Goal: Task Accomplishment & Management: Complete application form

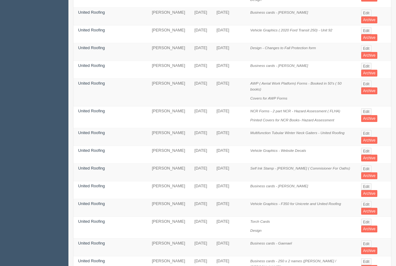
scroll to position [99, 0]
drag, startPoint x: 103, startPoint y: 200, endPoint x: 101, endPoint y: 158, distance: 42.1
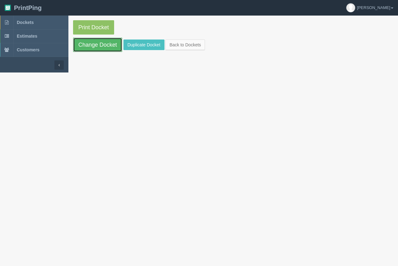
click at [105, 45] on link "Change Docket" at bounding box center [97, 45] width 49 height 14
click at [136, 45] on link "Duplicate Docket" at bounding box center [144, 45] width 41 height 11
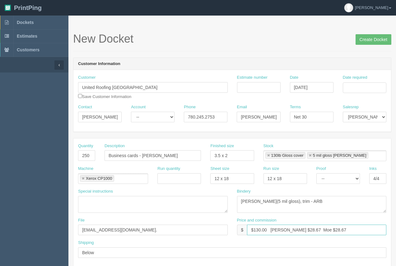
drag, startPoint x: 335, startPoint y: 231, endPoint x: 269, endPoint y: 226, distance: 65.5
click at [269, 226] on input "$130.00 Arif $28.67 Moe $28.67" at bounding box center [316, 230] width 139 height 11
type input "$130.00 comm on calgary docket"
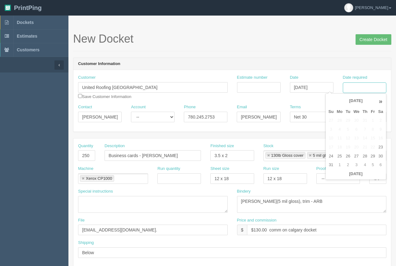
click at [357, 85] on input "Date required" at bounding box center [365, 87] width 44 height 11
click at [338, 158] on td "25" at bounding box center [339, 156] width 9 height 9
click at [372, 157] on td "29" at bounding box center [372, 156] width 7 height 9
type input "August 29, 2025"
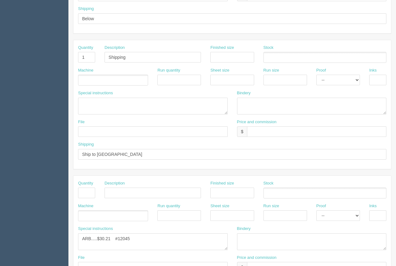
scroll to position [229, 0]
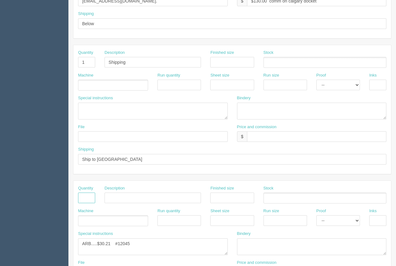
click at [82, 198] on input "text" at bounding box center [86, 198] width 17 height 11
type input "1"
click at [113, 194] on input "text" at bounding box center [153, 198] width 96 height 11
type input "Shipping"
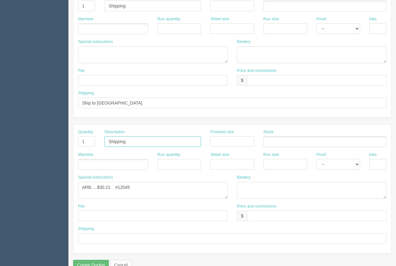
scroll to position [299, 0]
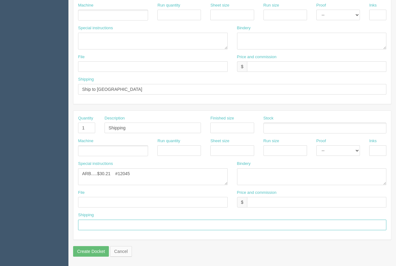
click at [107, 220] on input "text" at bounding box center [232, 225] width 308 height 11
type input "ship to Edmonton"
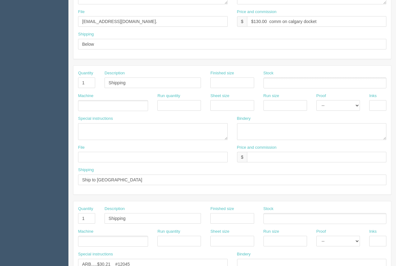
scroll to position [209, 0]
drag, startPoint x: 137, startPoint y: 83, endPoint x: 112, endPoint y: 74, distance: 26.6
click at [107, 75] on div "Description Shipping" at bounding box center [153, 79] width 96 height 18
type input "Discount to cover shipping of hoodie back to Calgary"
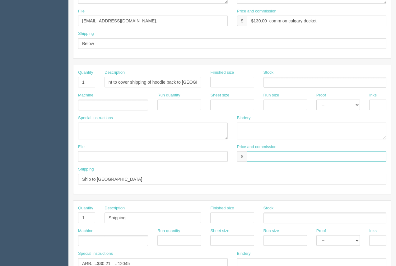
click at [266, 154] on input "text" at bounding box center [316, 156] width 139 height 11
click at [255, 156] on input "$20.00)" at bounding box center [316, 156] width 139 height 11
click at [301, 161] on input "$(20.00)" at bounding box center [316, 156] width 139 height 11
click at [288, 157] on input "$(20.00) Arif $10.00 Moe $(10.00)" at bounding box center [316, 156] width 139 height 11
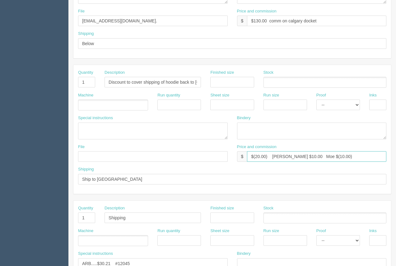
drag, startPoint x: 283, startPoint y: 157, endPoint x: 288, endPoint y: 157, distance: 4.4
click at [284, 157] on input "$(20.00) Arif $10.00 Moe $(10.00)" at bounding box center [316, 156] width 139 height 11
click at [296, 156] on input "$(20.00) Arif $(10.00 Moe $(10.00)" at bounding box center [316, 156] width 139 height 11
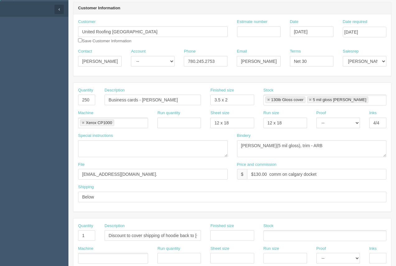
scroll to position [56, 0]
type input "$(20.00) Arif $(10.00) Moe $(10.00)"
drag, startPoint x: 186, startPoint y: 99, endPoint x: 143, endPoint y: 98, distance: 42.6
click at [143, 98] on input "Business cards - Brenden Vollrath" at bounding box center [153, 99] width 96 height 11
type input "Business cards - Trent"
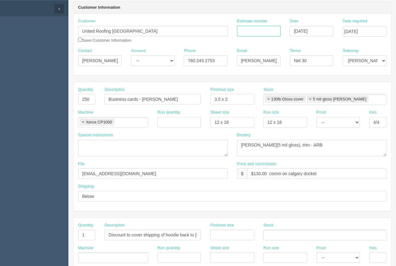
click at [271, 35] on input "Estimate number" at bounding box center [259, 31] width 44 height 11
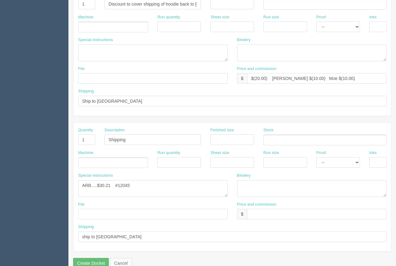
scroll to position [299, 0]
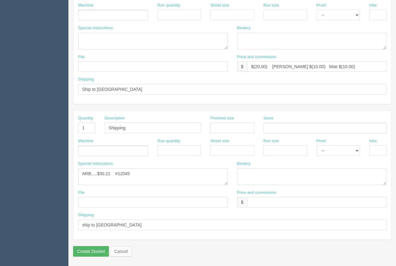
type input "90471"
click at [93, 251] on input "Create Docket" at bounding box center [91, 251] width 36 height 11
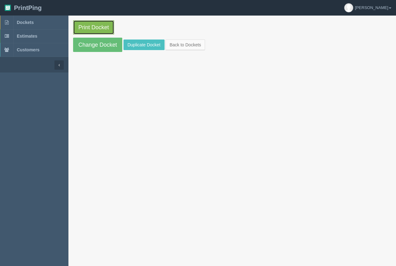
click at [97, 27] on link "Print Docket" at bounding box center [93, 27] width 41 height 14
